Goal: Unclear

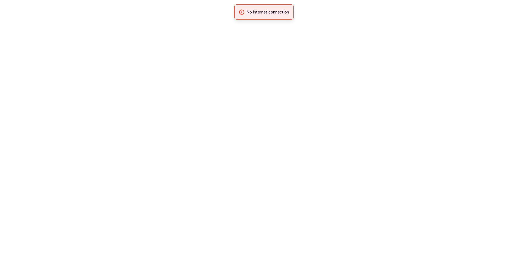
drag, startPoint x: 303, startPoint y: 62, endPoint x: 300, endPoint y: 71, distance: 8.9
click at [300, 0] on html "No internet connection" at bounding box center [264, 0] width 528 height 0
click at [309, 11] on div "No internet connection" at bounding box center [264, 11] width 528 height 15
drag, startPoint x: 420, startPoint y: 132, endPoint x: 400, endPoint y: 140, distance: 21.2
click at [400, 0] on html at bounding box center [264, 0] width 528 height 0
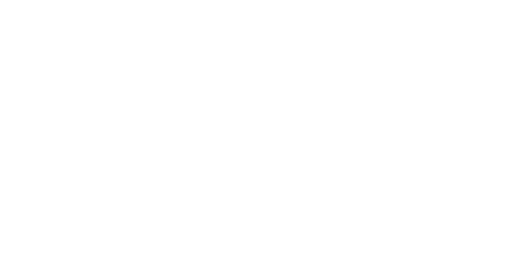
drag, startPoint x: 400, startPoint y: 140, endPoint x: 397, endPoint y: 141, distance: 3.1
click at [400, 0] on html at bounding box center [264, 0] width 528 height 0
click at [313, 0] on html at bounding box center [264, 0] width 528 height 0
click at [312, 0] on html at bounding box center [264, 0] width 528 height 0
click at [313, 0] on html at bounding box center [264, 0] width 528 height 0
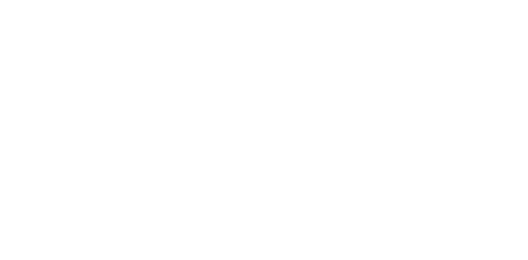
click at [313, 0] on html at bounding box center [264, 0] width 528 height 0
drag, startPoint x: 309, startPoint y: 132, endPoint x: 284, endPoint y: 124, distance: 26.7
click at [305, 0] on html at bounding box center [264, 0] width 528 height 0
